Goal: Information Seeking & Learning: Learn about a topic

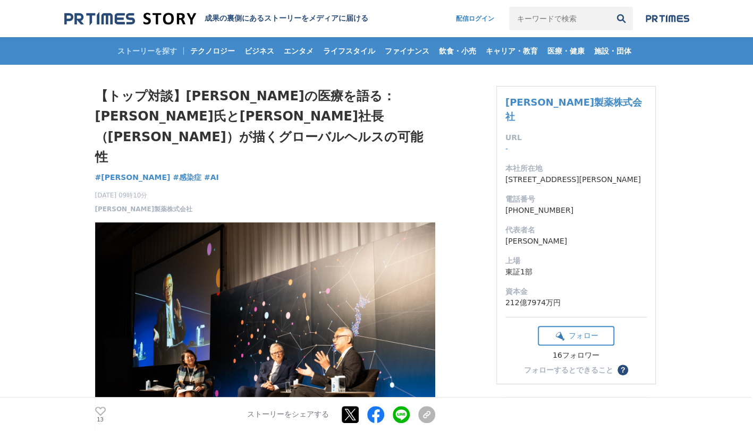
click at [149, 54] on div "ストーリーを探す テクノロジー ビジネス エンタメ ライフスタイル ファイナンス 飲食・小売 キャリア・教育 医療・健康 施設・団体" at bounding box center [376, 51] width 625 height 28
click at [151, 53] on div "ストーリーを探す テクノロジー ビジネス エンタメ ライフスタイル ファイナンス 飲食・小売 キャリア・教育 医療・健康 施設・団体" at bounding box center [376, 51] width 625 height 28
click at [167, 49] on div "ストーリーを探す テクノロジー ビジネス エンタメ ライフスタイル ファイナンス 飲食・小売 キャリア・教育 医療・健康 施設・団体" at bounding box center [376, 51] width 625 height 28
click at [265, 17] on h2 "成果の裏側にあるストーリーをメディアに届ける" at bounding box center [287, 19] width 164 height 10
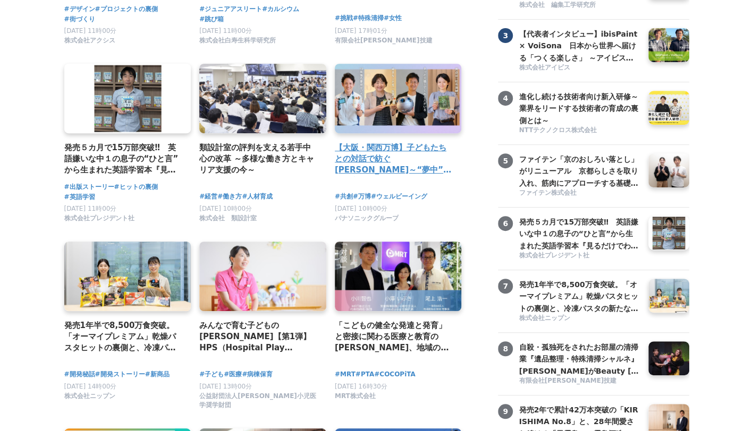
scroll to position [194, 0]
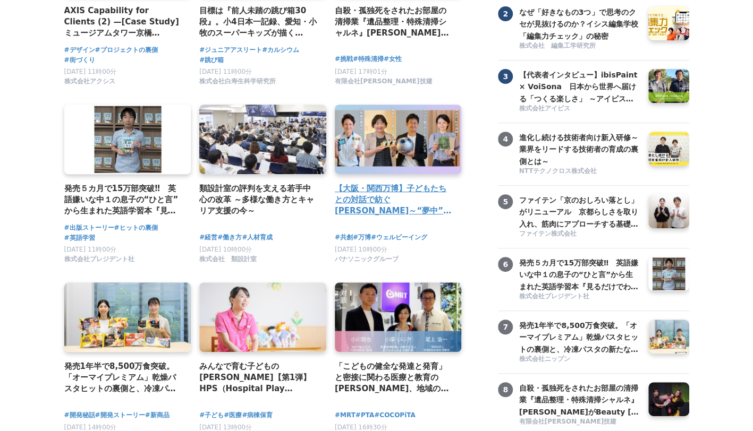
click at [394, 193] on h4 "【大阪・関西万博】子どもたちとの対話で紡ぐ[PERSON_NAME]～“夢中”の力を育む「Unlock FRプログラム」" at bounding box center [394, 200] width 118 height 35
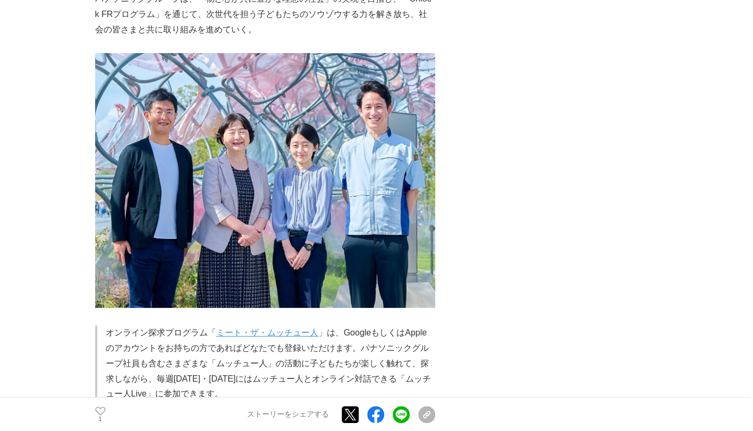
scroll to position [4475, 0]
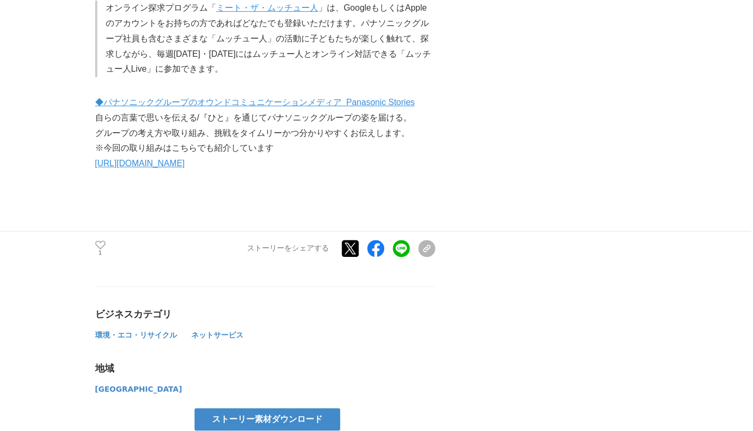
click at [386, 286] on div "ビジネスカテゴリ 環境・エコ・リサイクル ネットサービス 地域" at bounding box center [265, 340] width 340 height 109
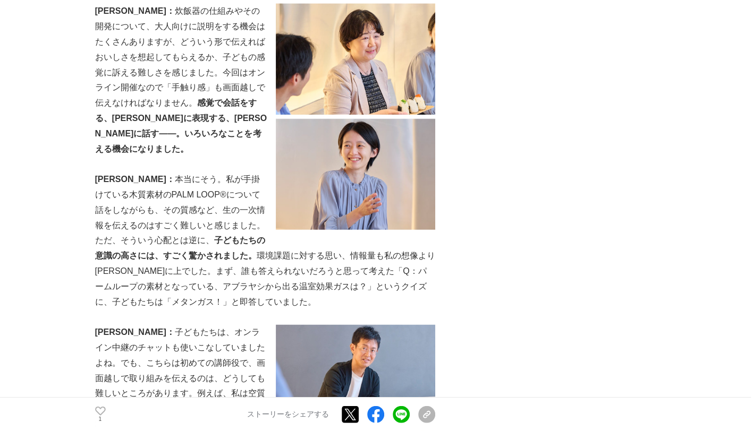
scroll to position [1643, 0]
